Goal: Task Accomplishment & Management: Manage account settings

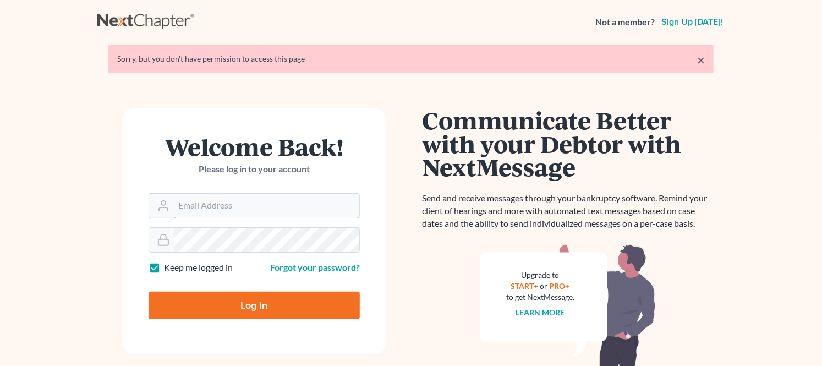
type input "[PERSON_NAME][EMAIL_ADDRESS][DOMAIN_NAME]"
click at [249, 300] on input "Log In" at bounding box center [254, 306] width 211 height 28
type input "Thinking..."
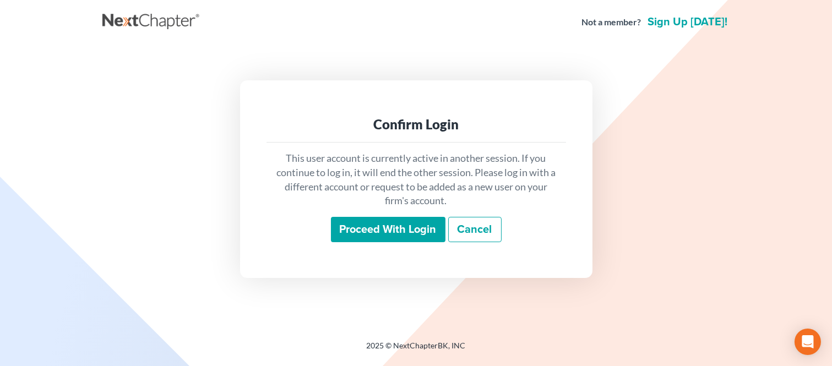
click at [380, 236] on input "Proceed with login" at bounding box center [388, 229] width 114 height 25
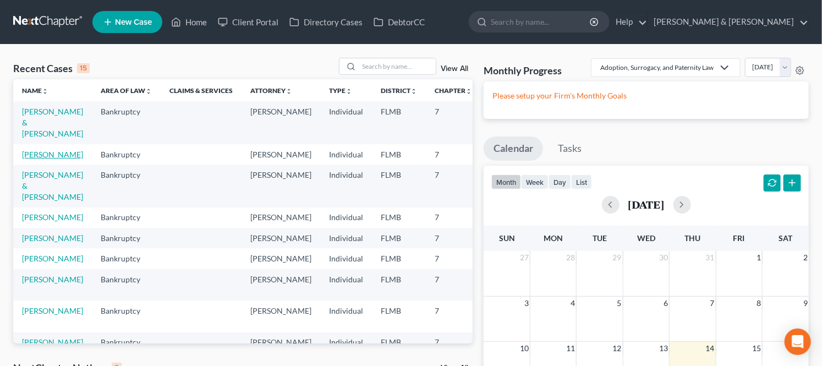
click at [41, 159] on link "[PERSON_NAME]" at bounding box center [52, 154] width 61 height 9
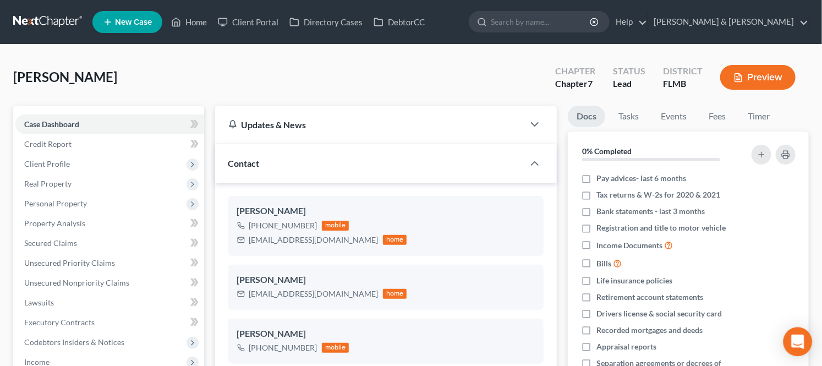
click at [794, 340] on icon "Open Intercom Messenger" at bounding box center [797, 342] width 13 height 14
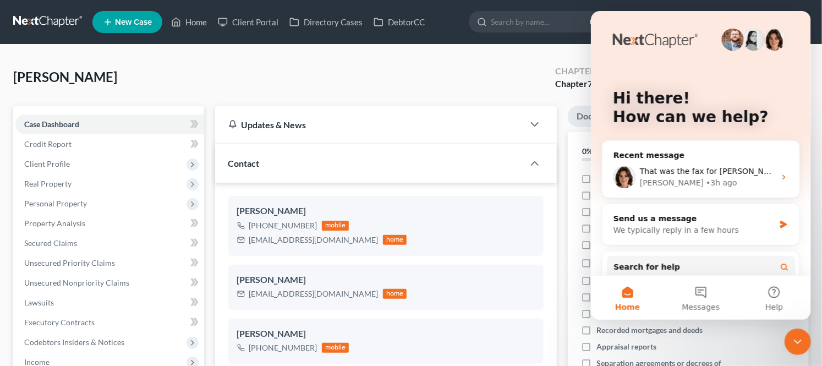
click at [796, 348] on div "Close Intercom Messenger" at bounding box center [797, 341] width 26 height 26
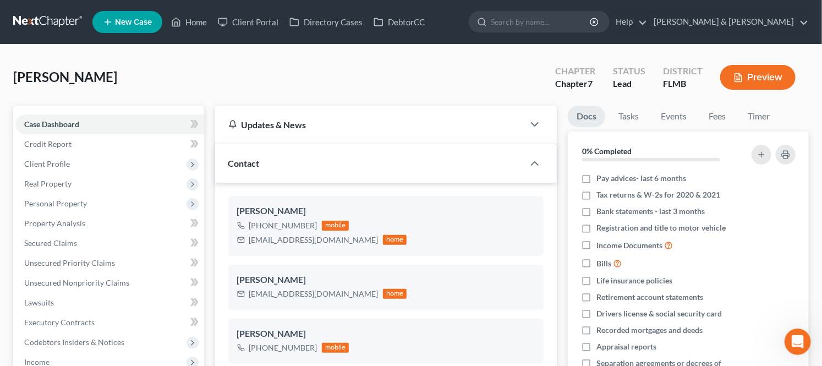
click at [329, 89] on div "[PERSON_NAME] Upgraded Chapter Chapter 7 Status Lead District [GEOGRAPHIC_DATA]…" at bounding box center [411, 82] width 796 height 48
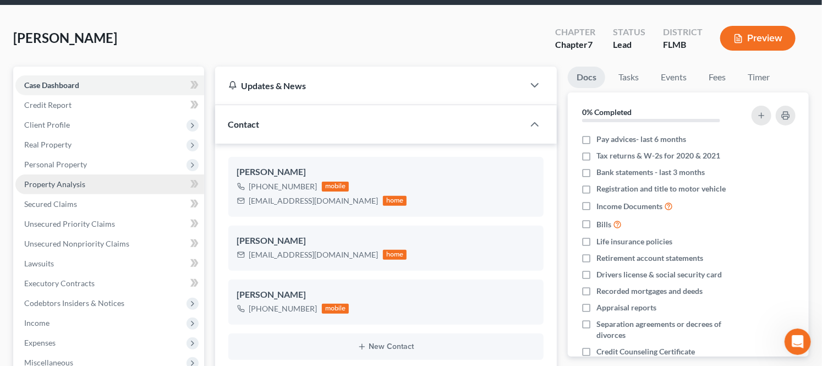
scroll to position [61, 0]
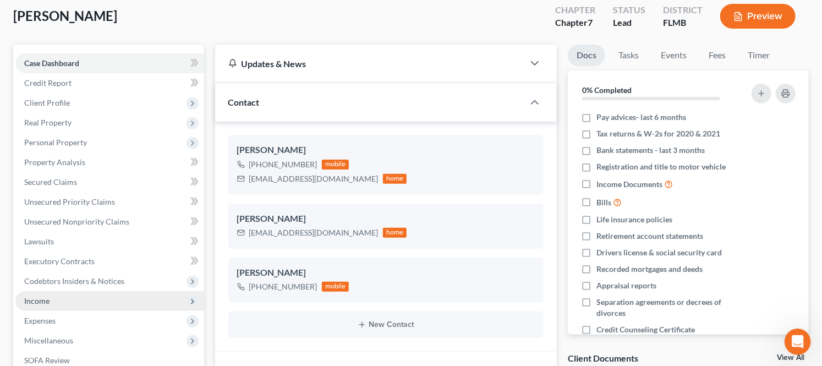
click at [58, 295] on span "Income" at bounding box center [109, 301] width 189 height 20
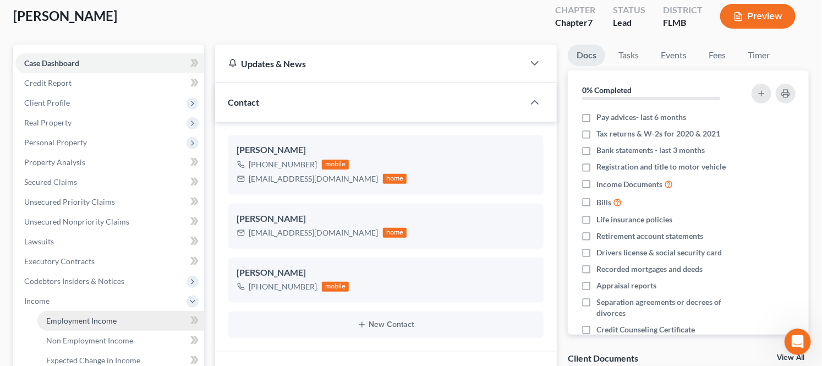
click at [81, 316] on span "Employment Income" at bounding box center [81, 320] width 70 height 9
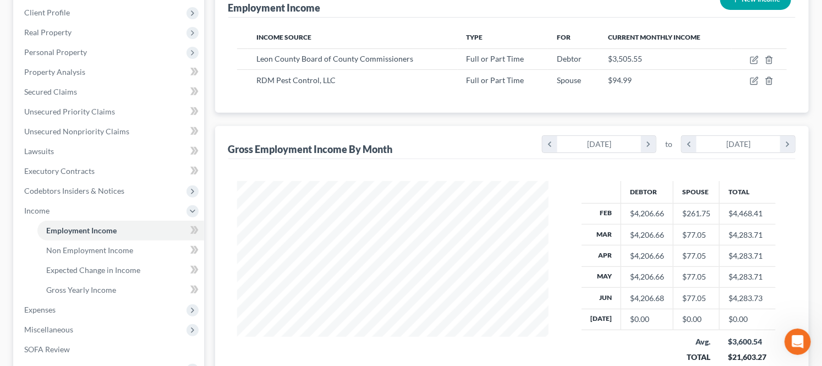
scroll to position [122, 0]
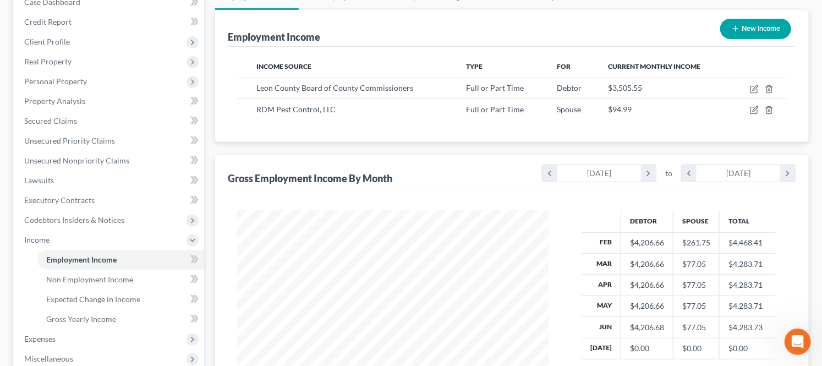
click at [337, 144] on div "Employment Income New Income Income Source Type For Current Monthly Income Leon…" at bounding box center [512, 222] width 594 height 424
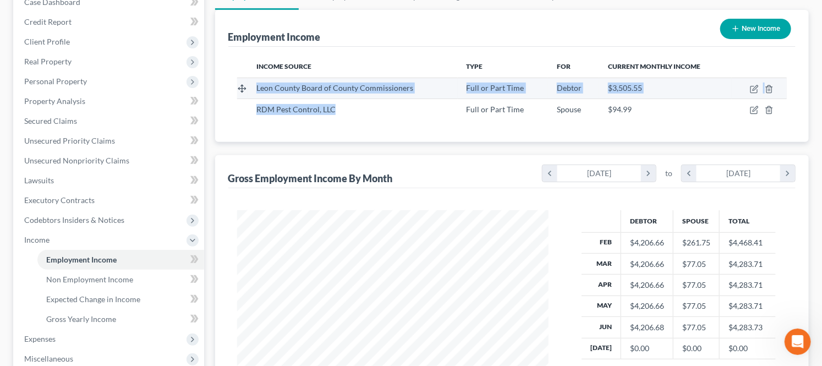
drag, startPoint x: 351, startPoint y: 111, endPoint x: 251, endPoint y: 95, distance: 101.3
click at [251, 95] on tbody "Leon County Board of County Commissioners Full or Part Time Debtor $3,505.55 RD…" at bounding box center [512, 99] width 550 height 42
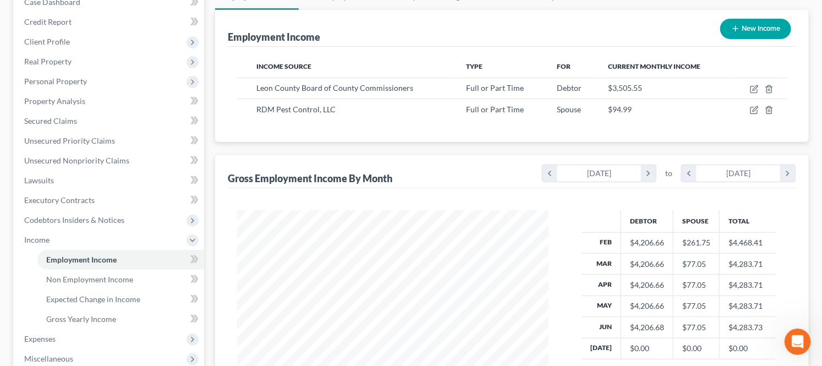
click at [296, 124] on div "Income Source Type For Current Monthly Income Leon County Board of County Commi…" at bounding box center [512, 94] width 568 height 95
click at [261, 57] on th "Income Source" at bounding box center [353, 67] width 210 height 22
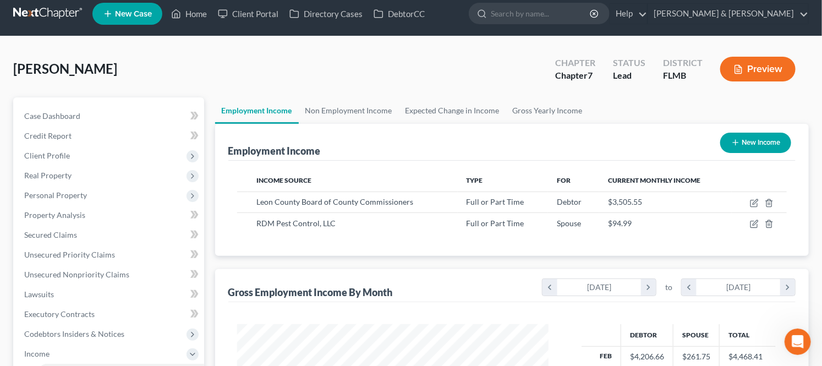
scroll to position [0, 0]
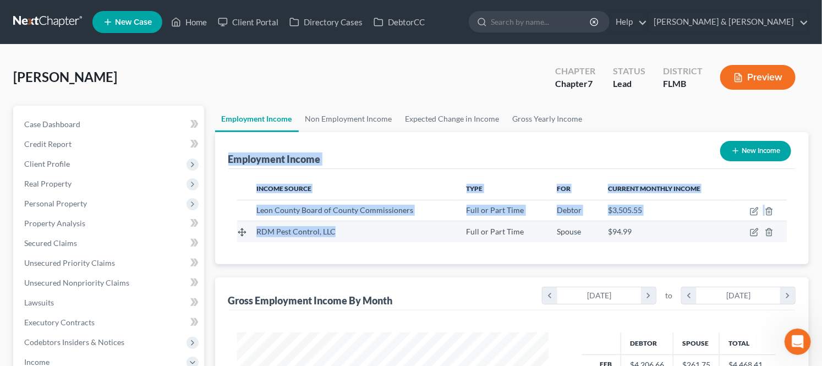
drag, startPoint x: 224, startPoint y: 157, endPoint x: 396, endPoint y: 237, distance: 189.6
click at [396, 237] on div "Employment Income New Income Income Source Type For Current Monthly Income Leon…" at bounding box center [512, 198] width 594 height 132
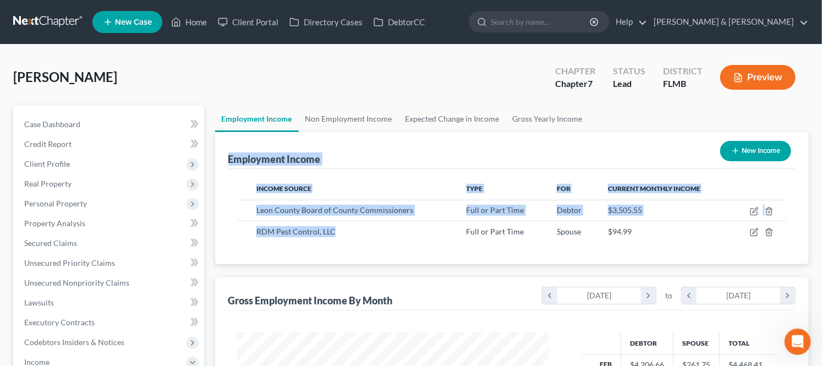
click at [353, 245] on div "Income Source Type For Current Monthly Income Leon County Board of County Commi…" at bounding box center [512, 216] width 568 height 95
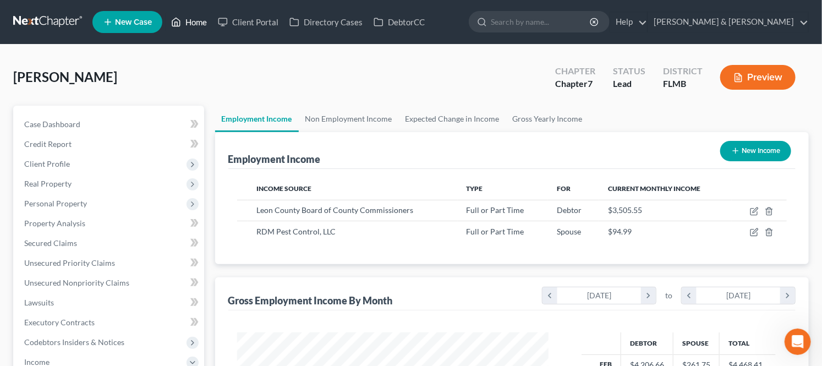
click at [200, 20] on link "Home" at bounding box center [189, 22] width 47 height 20
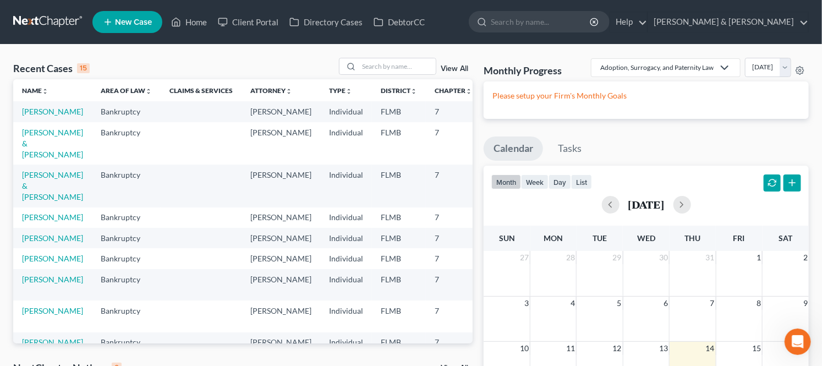
click at [797, 341] on icon "Open Intercom Messenger" at bounding box center [798, 341] width 18 height 18
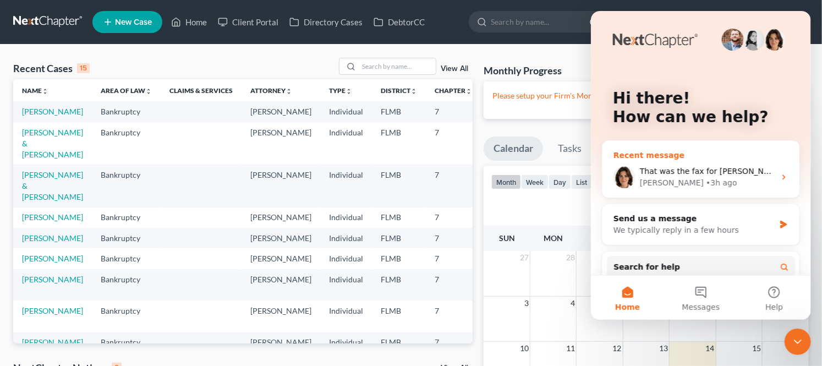
click at [680, 174] on span "That was the fax for [PERSON_NAME] Next Chapter Support directly." at bounding box center [771, 171] width 263 height 9
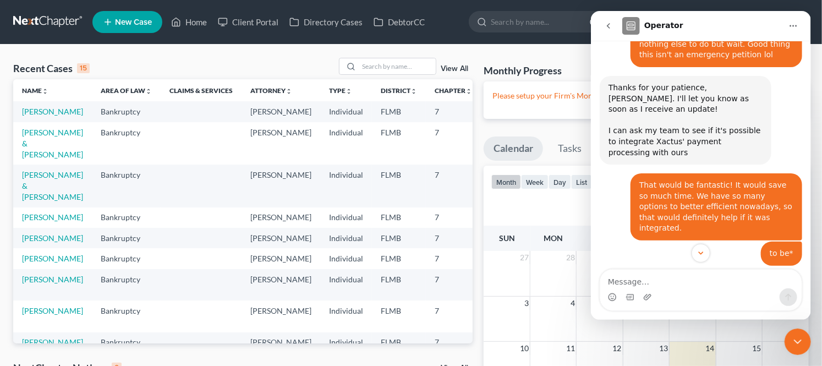
scroll to position [2062, 0]
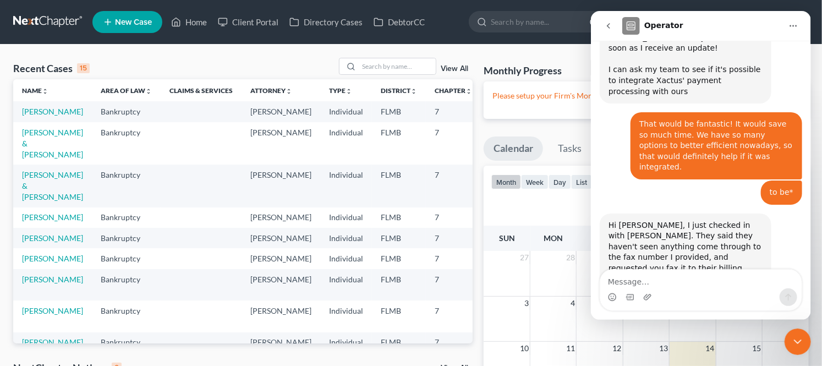
drag, startPoint x: 663, startPoint y: 232, endPoint x: 598, endPoint y: 221, distance: 66.4
drag, startPoint x: 678, startPoint y: 223, endPoint x: 753, endPoint y: 241, distance: 78.1
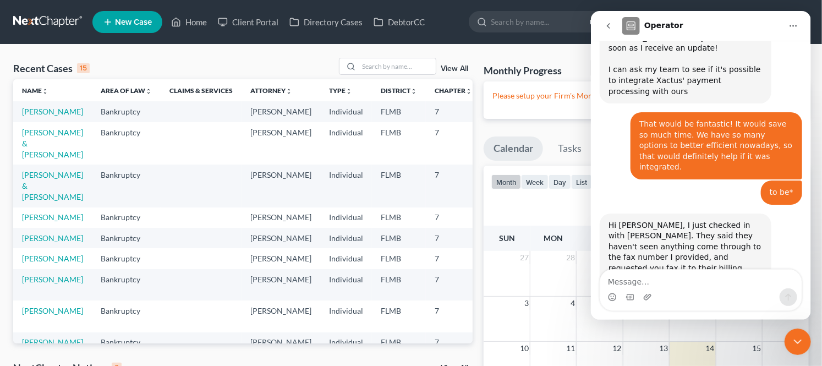
click at [796, 346] on icon "Close Intercom Messenger" at bounding box center [797, 341] width 13 height 13
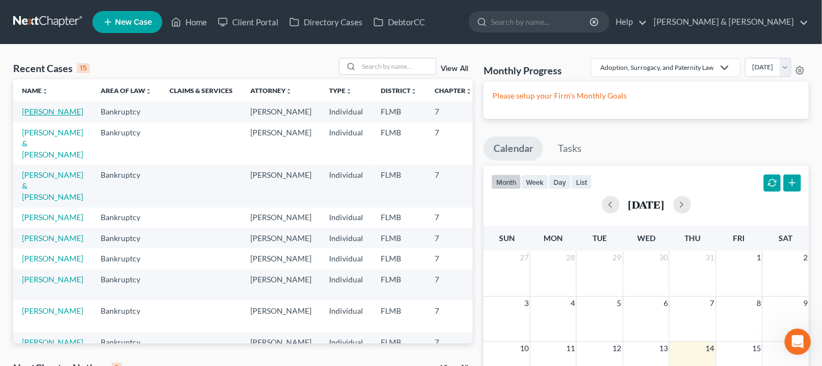
click at [33, 116] on link "[PERSON_NAME]" at bounding box center [52, 111] width 61 height 9
